Goal: Navigation & Orientation: Find specific page/section

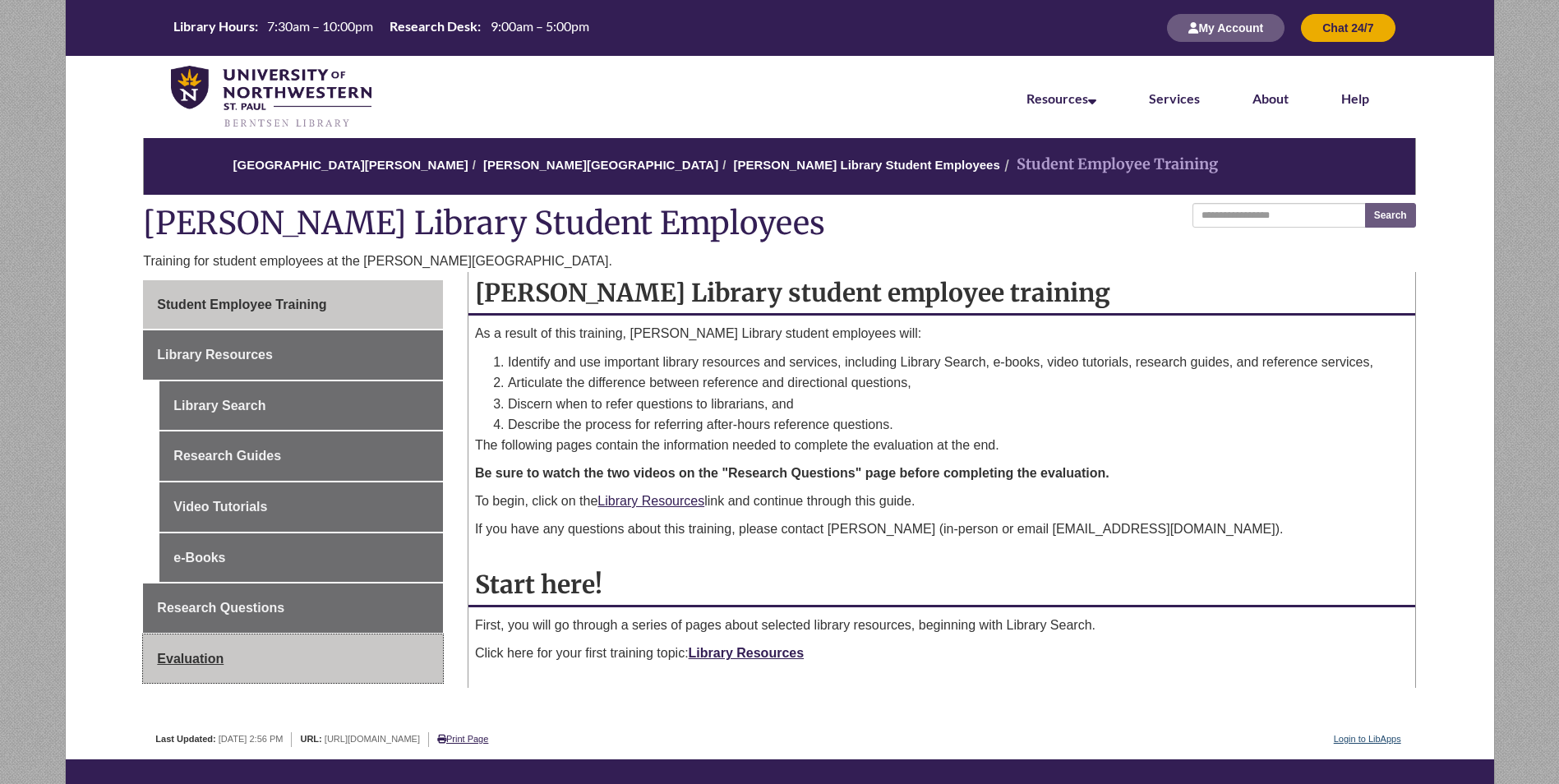
click at [351, 663] on link "Evaluation" at bounding box center [293, 658] width 300 height 49
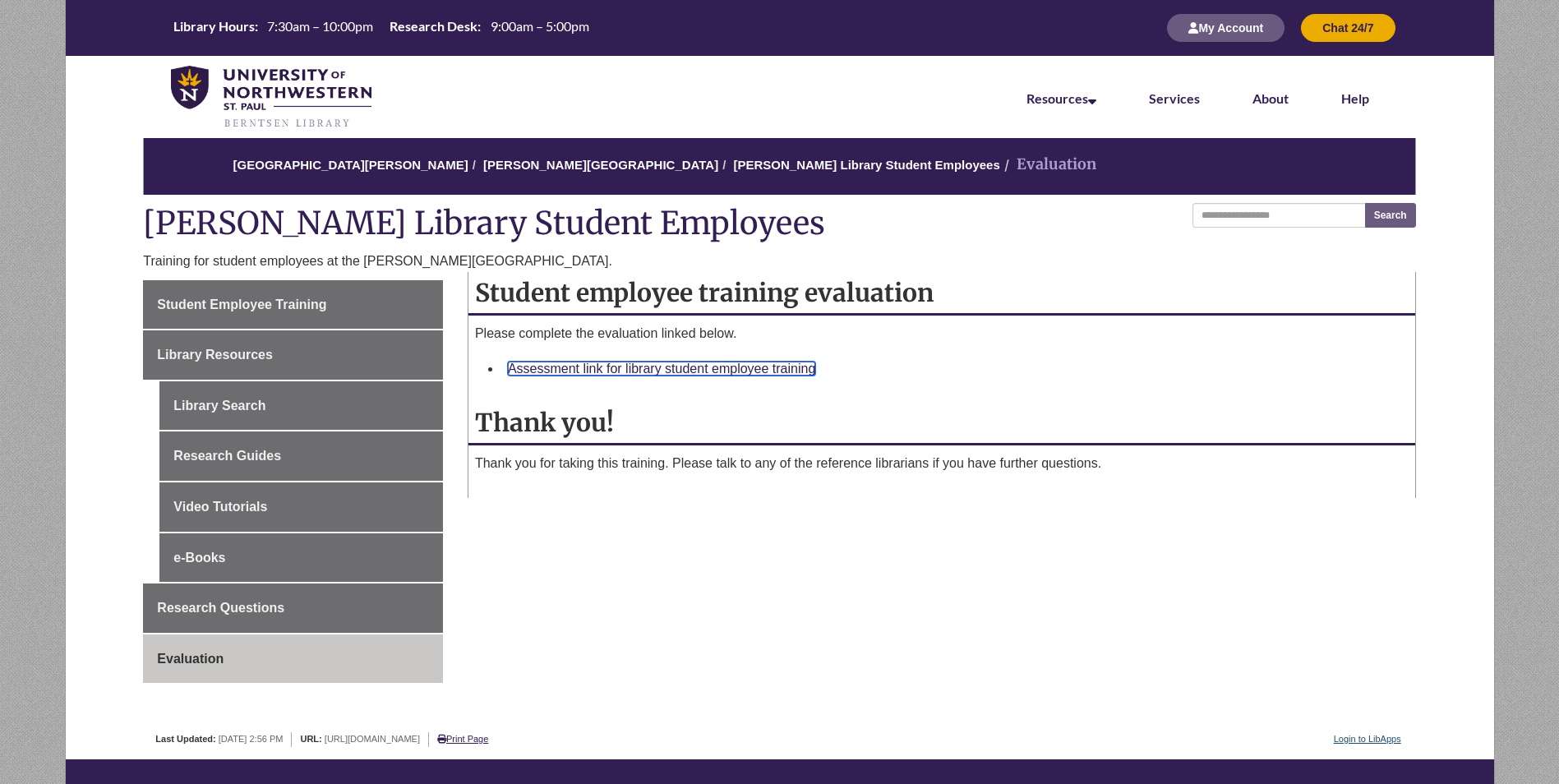
click at [587, 364] on link "Assessment link for library student employee training" at bounding box center [662, 368] width 308 height 14
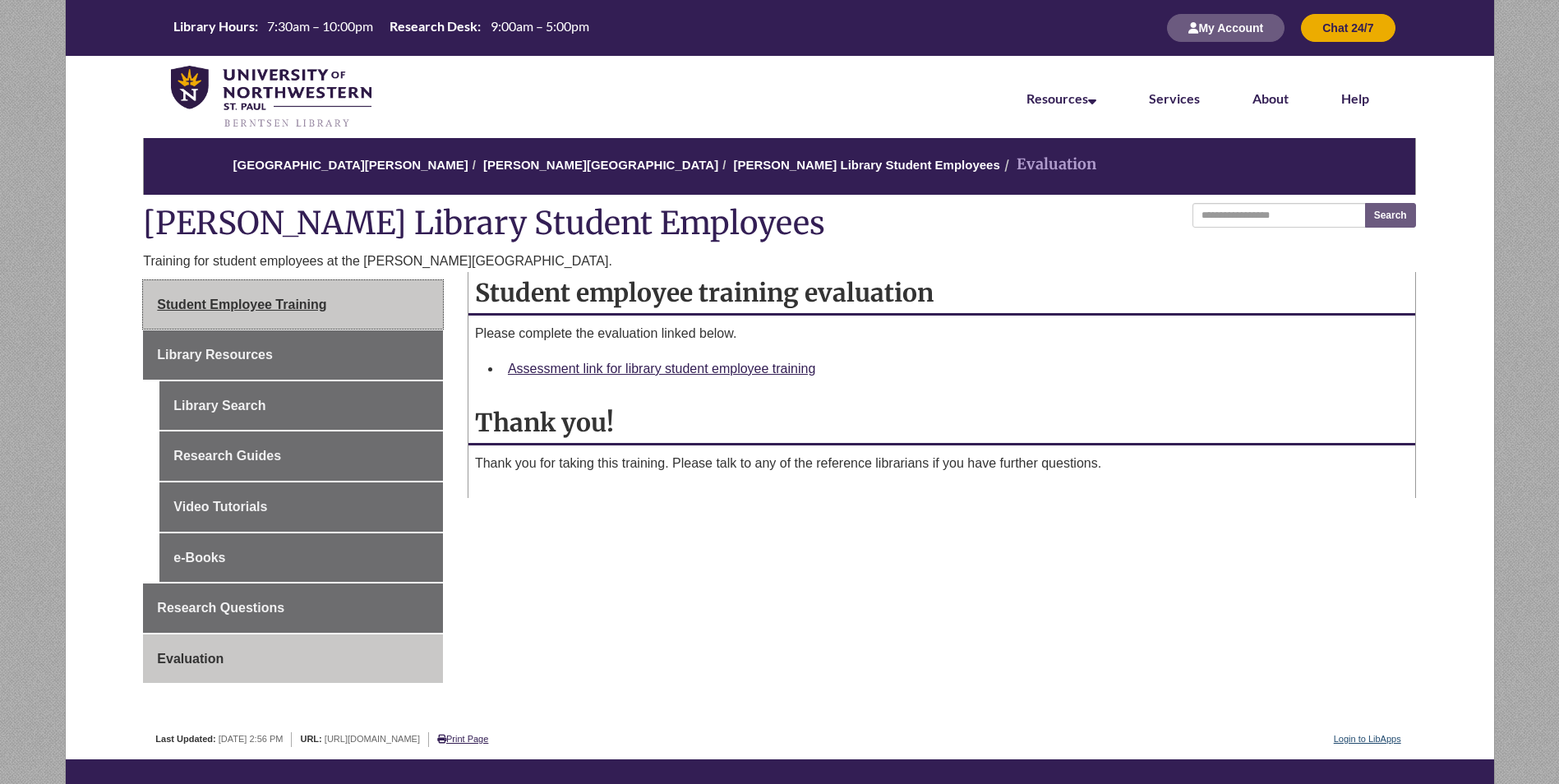
click at [301, 315] on link "Student Employee Training" at bounding box center [293, 305] width 300 height 49
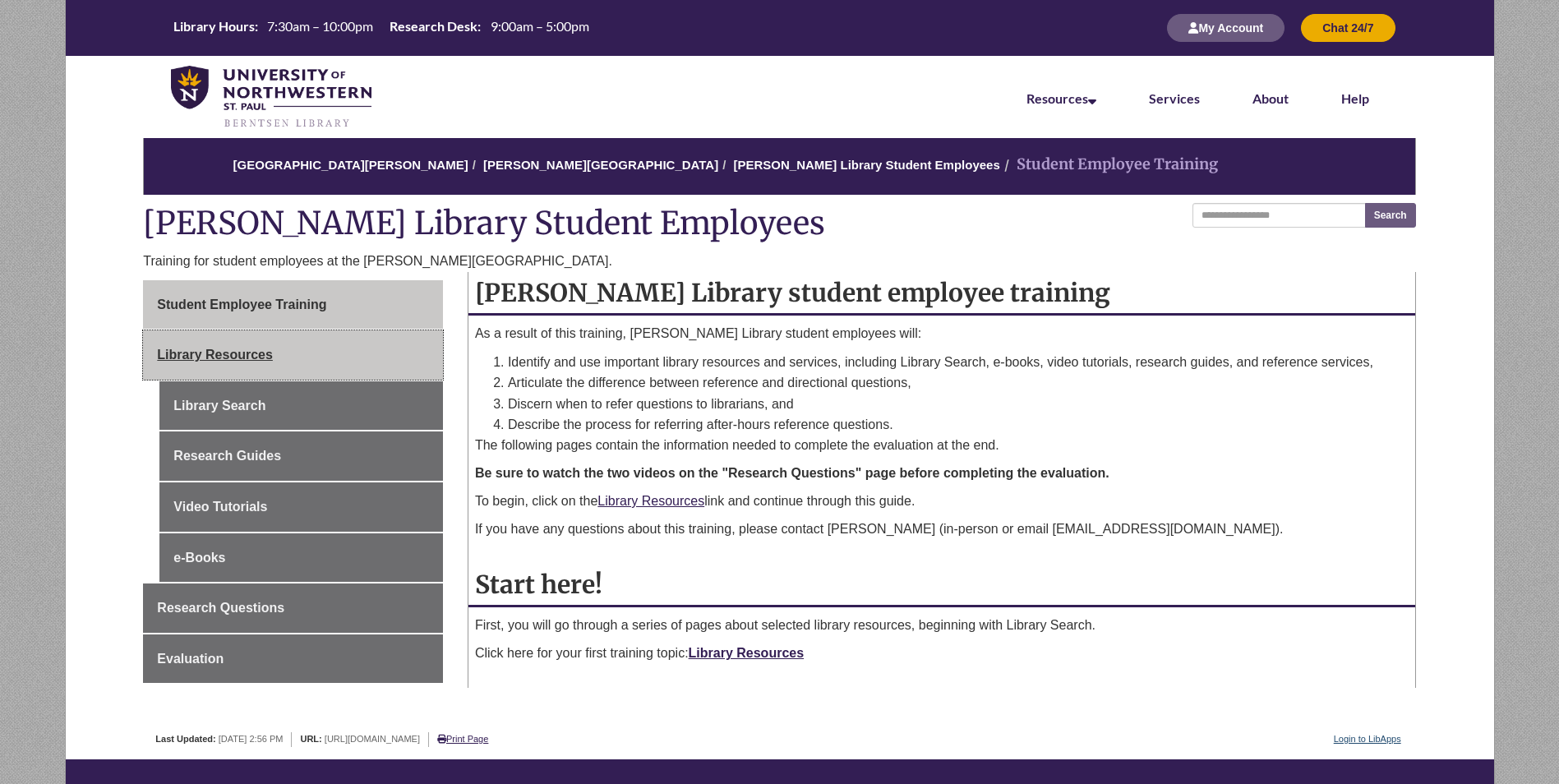
click at [331, 343] on link "Library Resources" at bounding box center [293, 354] width 300 height 49
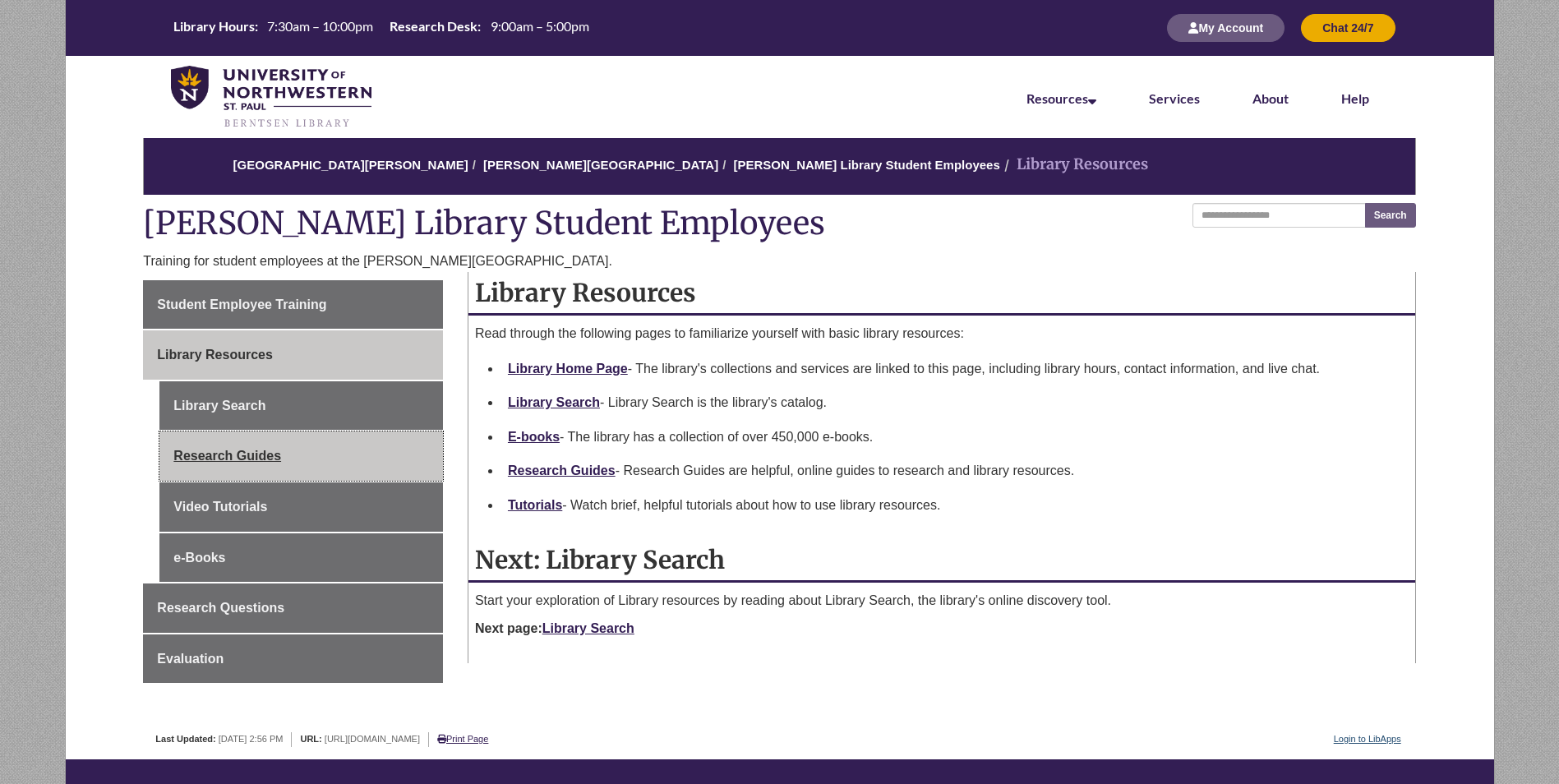
click at [326, 469] on link "Research Guides" at bounding box center [301, 456] width 283 height 49
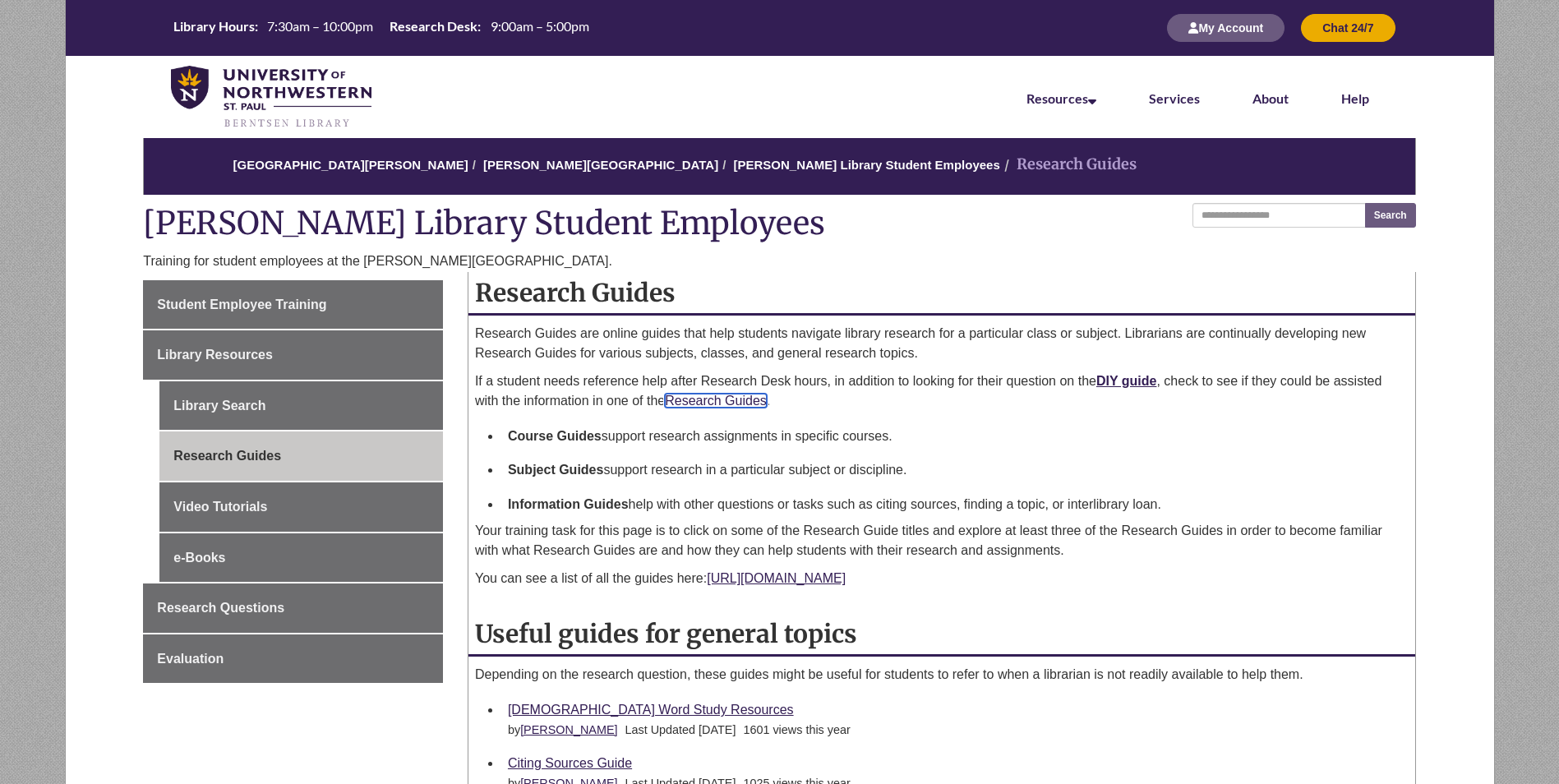
click at [757, 398] on link "Research Guides" at bounding box center [715, 400] width 102 height 14
